Goal: Task Accomplishment & Management: Use online tool/utility

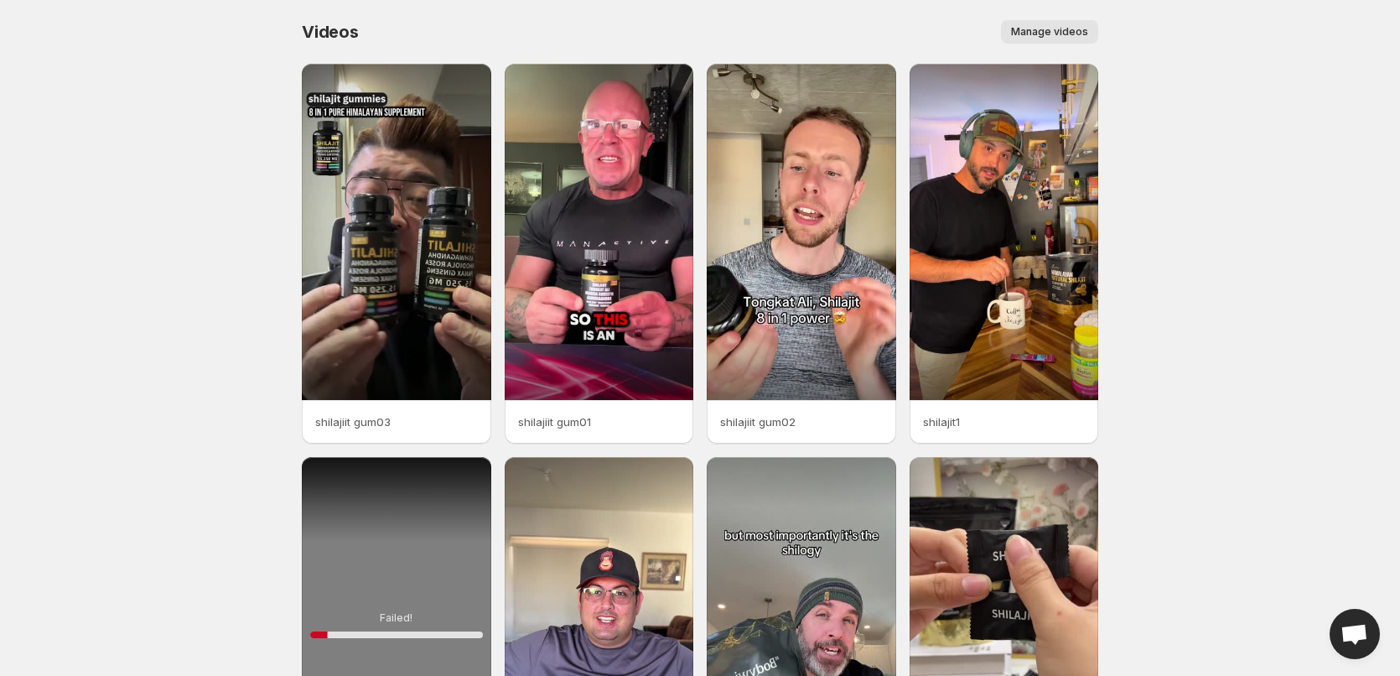
click at [1062, 29] on span "Manage videos" at bounding box center [1049, 31] width 77 height 13
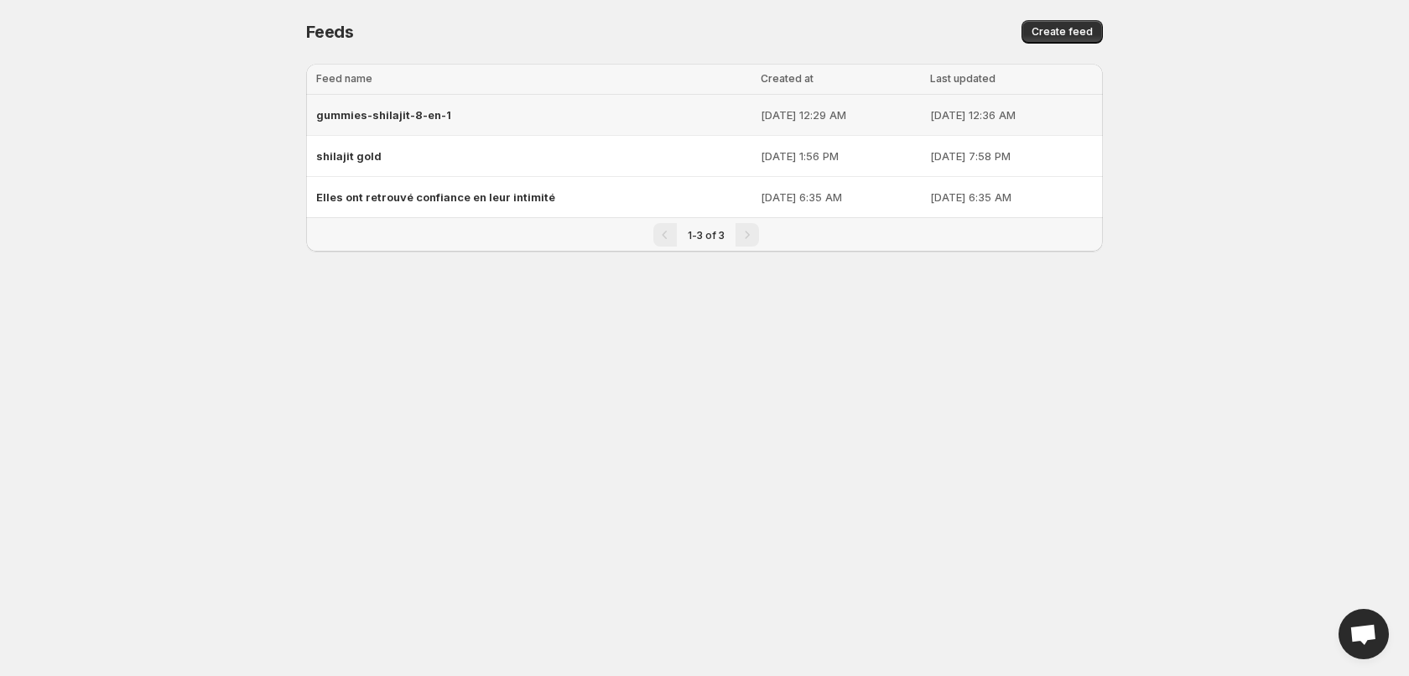
click at [522, 129] on div "gummies-shilajit-8-en-1" at bounding box center [533, 115] width 434 height 30
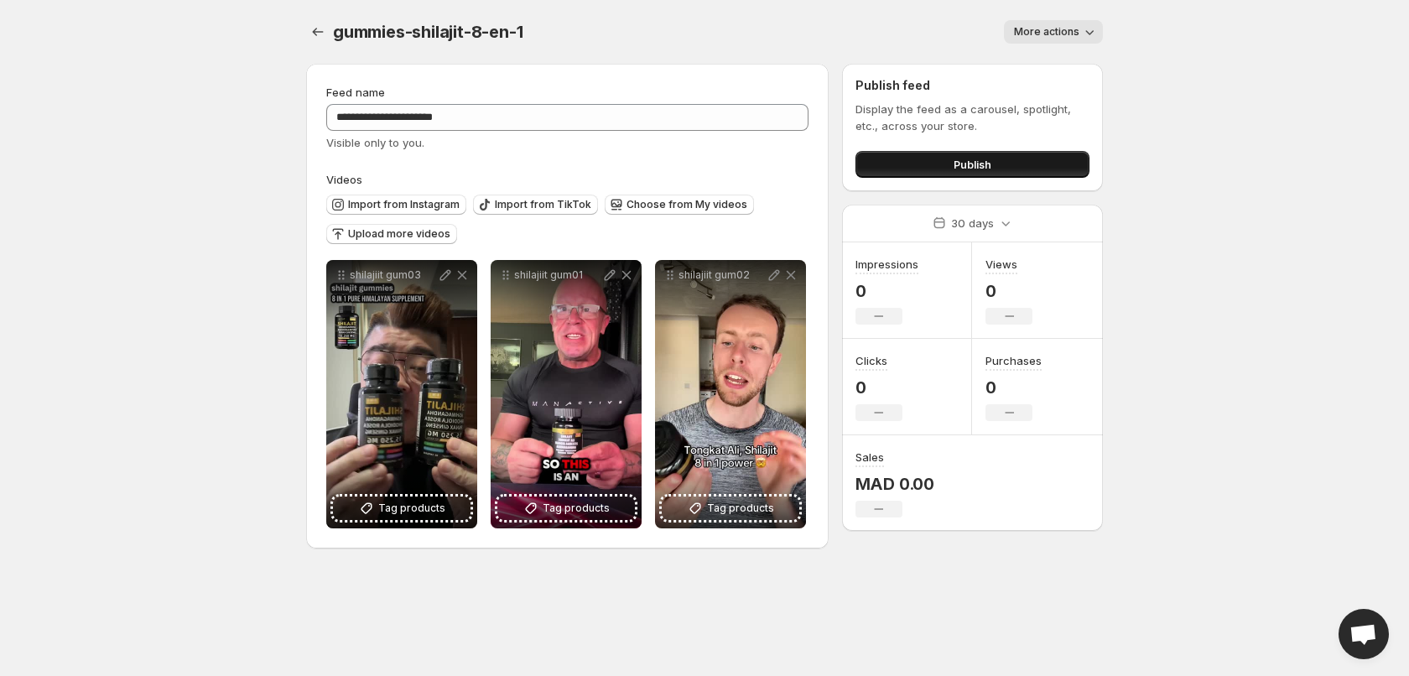
click at [977, 164] on span "Publish" at bounding box center [972, 164] width 38 height 17
